Goal: Check status: Check status

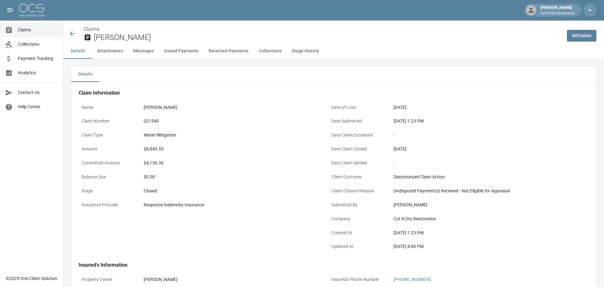
click at [75, 35] on icon at bounding box center [73, 34] width 8 height 8
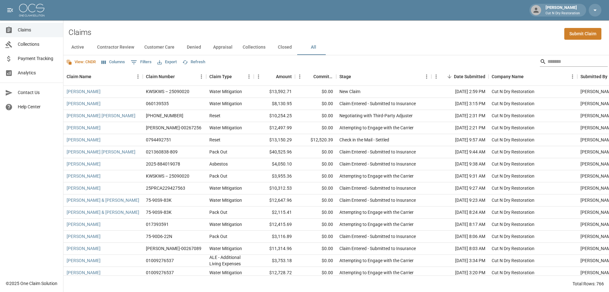
click at [548, 63] on input "Search" at bounding box center [573, 61] width 51 height 10
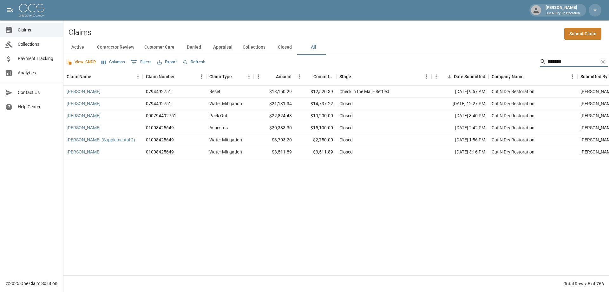
type input "********"
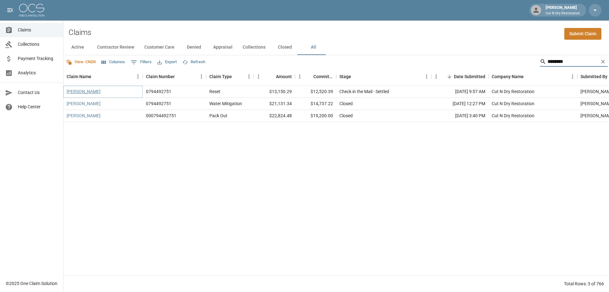
click at [79, 92] on link "[PERSON_NAME]" at bounding box center [84, 91] width 34 height 6
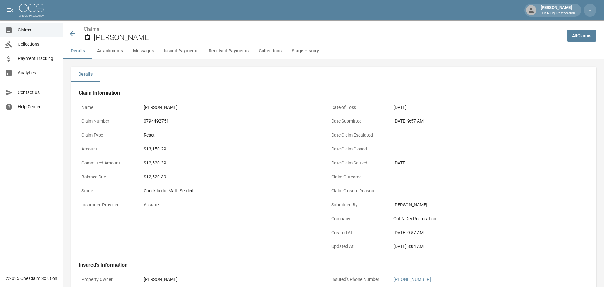
click at [497, 142] on div "Date Claim Escalated -" at bounding box center [450, 136] width 242 height 14
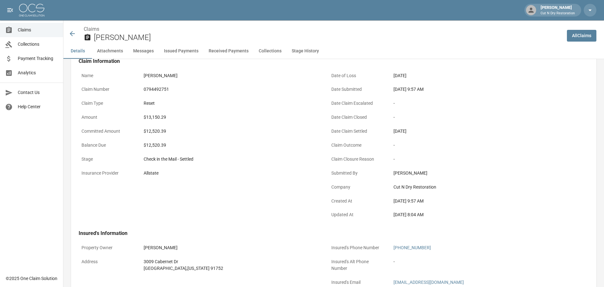
scroll to position [127, 0]
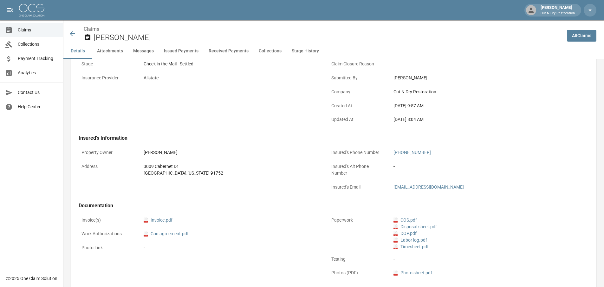
click at [483, 134] on div "Claim Information Name Chambers Jonni Claim Number 0794492751 Claim Type Reset …" at bounding box center [325, 141] width 508 height 373
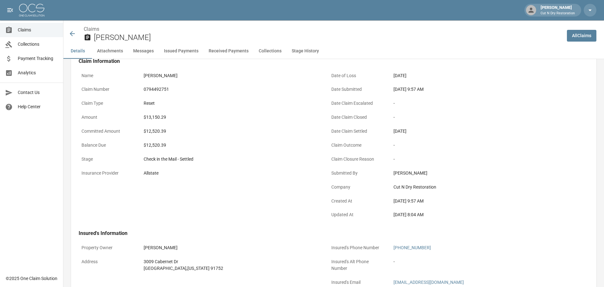
click at [496, 128] on div "[DATE]" at bounding box center [481, 131] width 174 height 7
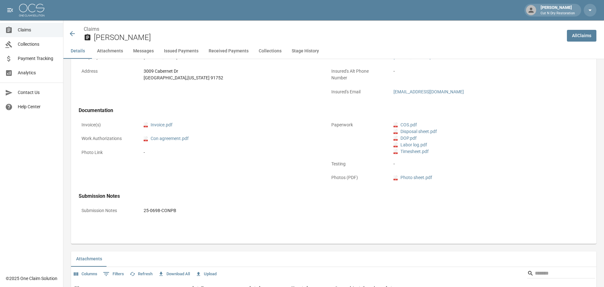
scroll to position [286, 0]
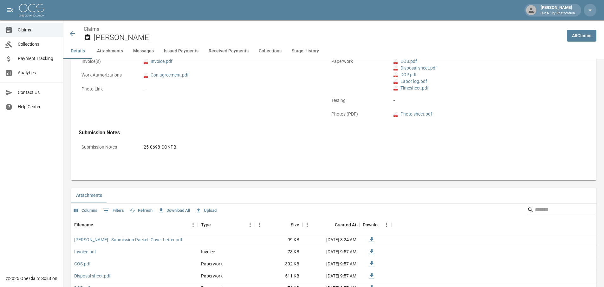
click at [321, 91] on div "-" at bounding box center [231, 89] width 180 height 12
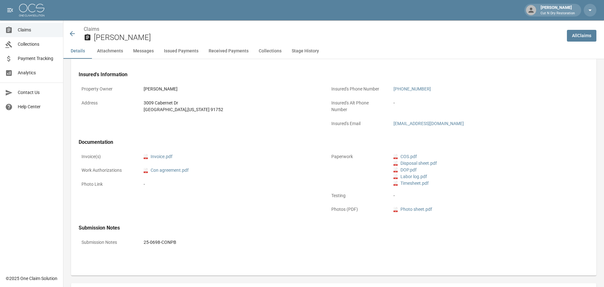
scroll to position [95, 0]
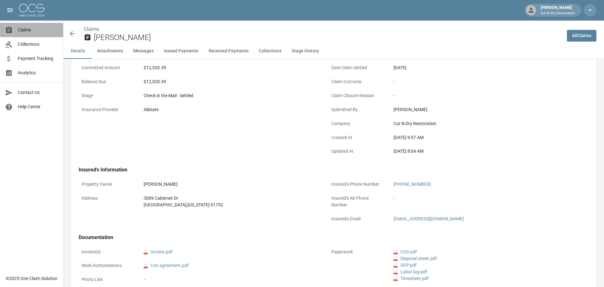
click at [23, 31] on span "Claims" at bounding box center [38, 30] width 40 height 7
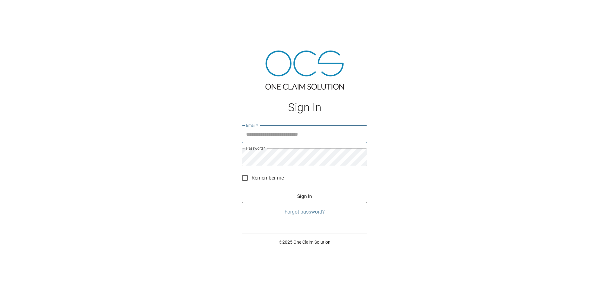
type input "**********"
click at [296, 193] on button "Sign In" at bounding box center [305, 195] width 126 height 13
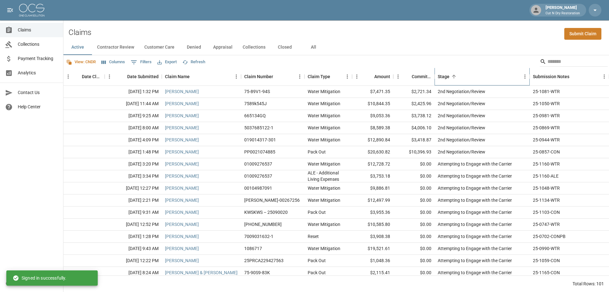
click at [481, 74] on div "Stage" at bounding box center [479, 77] width 82 height 18
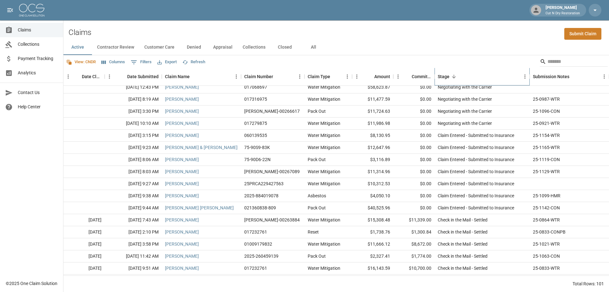
scroll to position [603, 0]
